Goal: Navigation & Orientation: Find specific page/section

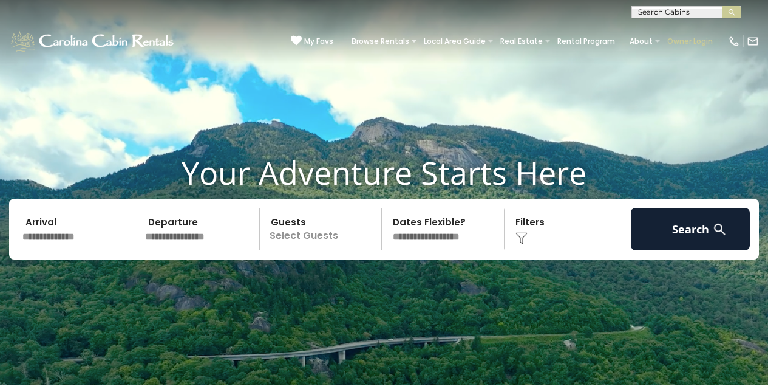
click at [679, 38] on link "Owner Login" at bounding box center [690, 41] width 58 height 17
click at [325, 40] on span "My Favs" at bounding box center [318, 41] width 29 height 11
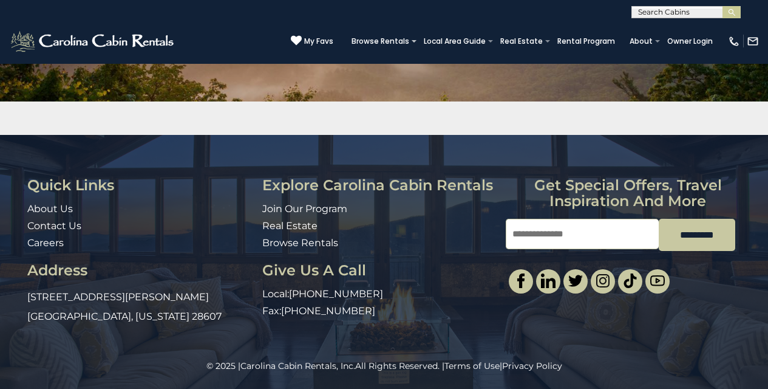
scroll to position [174, 0]
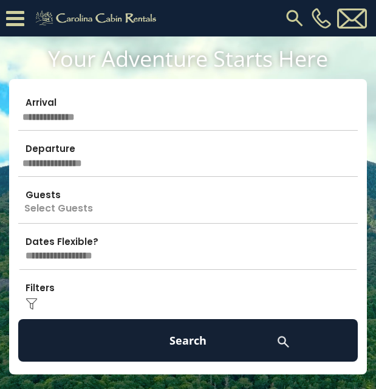
click at [21, 18] on icon at bounding box center [15, 18] width 18 height 21
